Goal: Find specific page/section: Find specific page/section

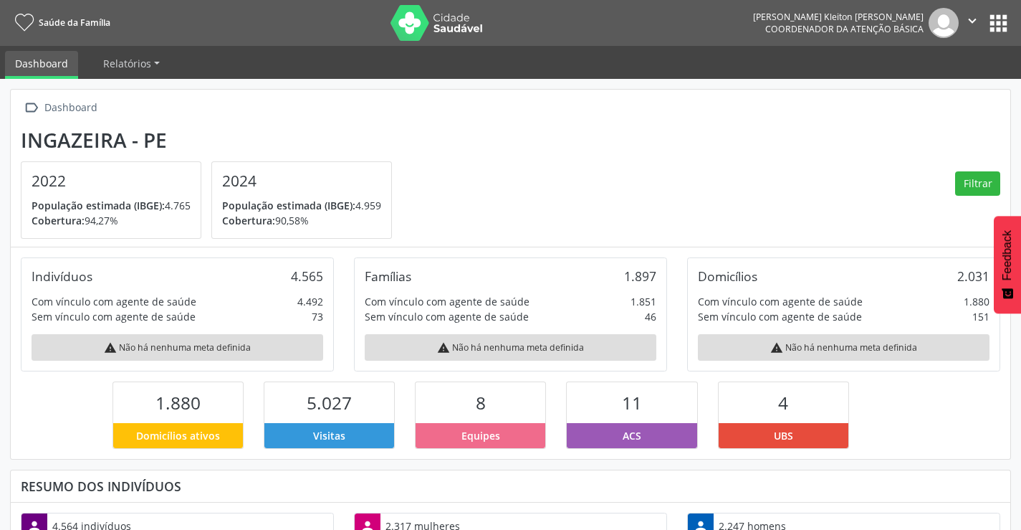
scroll to position [238, 333]
click at [997, 14] on button "apps" at bounding box center [998, 23] width 25 height 25
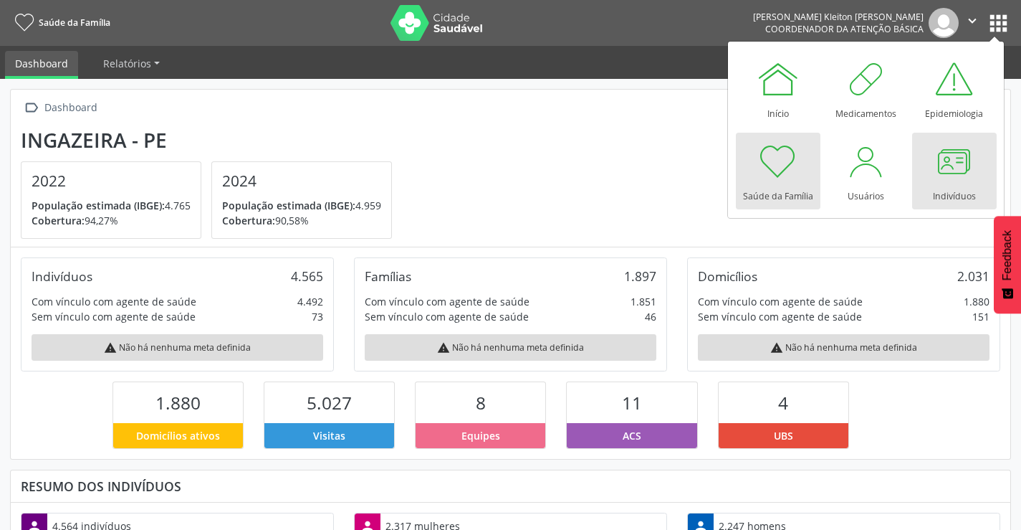
click at [940, 149] on div at bounding box center [954, 161] width 43 height 43
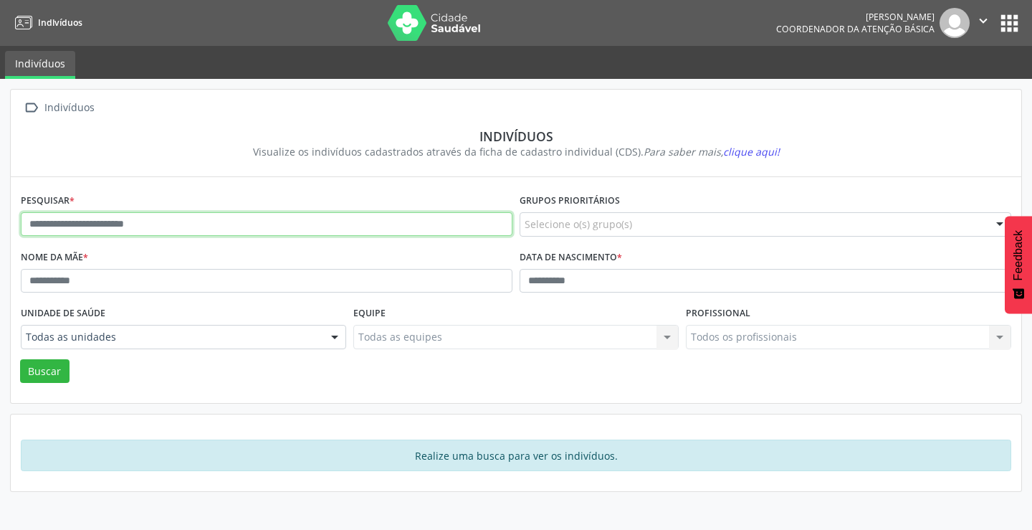
click at [87, 219] on input "text" at bounding box center [267, 224] width 492 height 24
type input "**********"
click at [20, 359] on button "Buscar" at bounding box center [44, 371] width 49 height 24
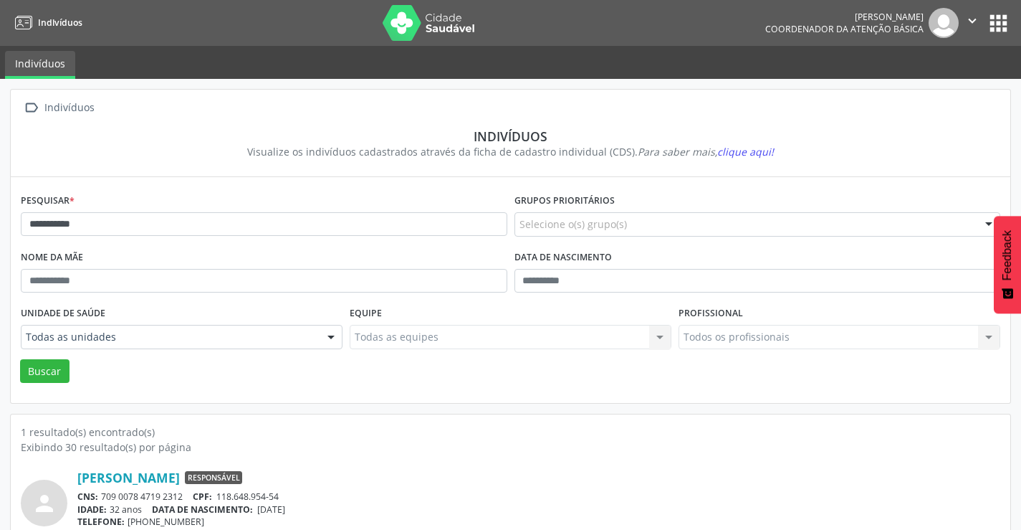
scroll to position [55, 0]
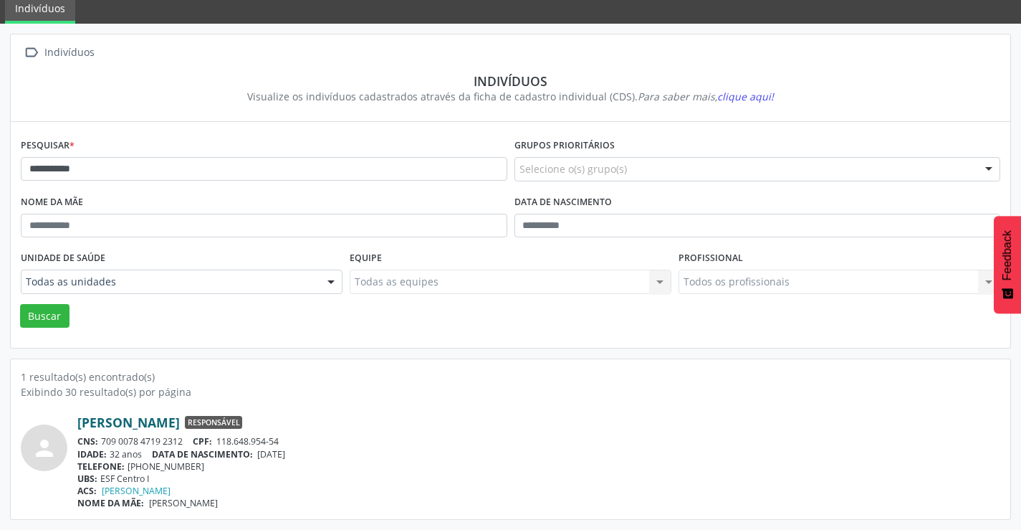
click at [180, 420] on link "[PERSON_NAME]" at bounding box center [128, 422] width 102 height 16
